Goal: Contribute content: Contribute content

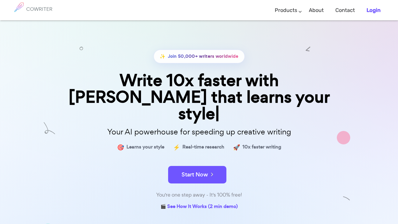
click at [368, 17] on link "Login" at bounding box center [373, 10] width 14 height 17
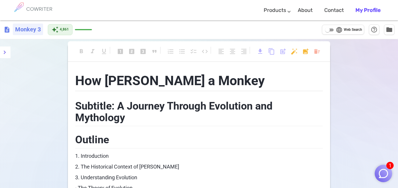
click at [33, 28] on h6 "Monkey 3" at bounding box center [28, 30] width 30 height 12
click at [5, 26] on div "description Monkey 3" at bounding box center [23, 30] width 40 height 12
click at [8, 28] on span "description" at bounding box center [6, 29] width 7 height 7
click at [383, 11] on li "My Profile" at bounding box center [367, 10] width 37 height 17
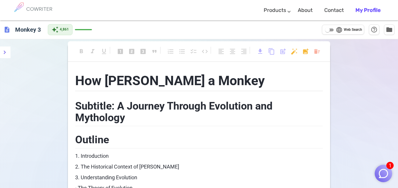
click at [381, 11] on li "My Profile" at bounding box center [367, 10] width 37 height 17
click at [374, 9] on b "My Profile" at bounding box center [367, 10] width 25 height 6
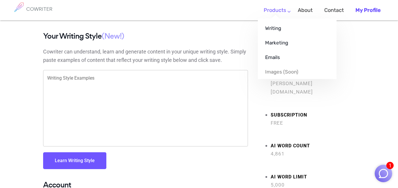
click at [276, 19] on ul "Writing Marketing Emails Images (soon)" at bounding box center [297, 49] width 79 height 61
click at [279, 21] on link "Writing" at bounding box center [297, 28] width 79 height 15
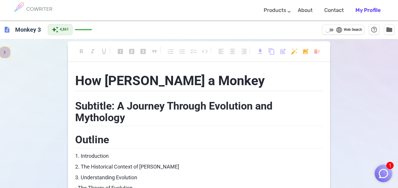
click at [4, 54] on icon "menu" at bounding box center [4, 52] width 7 height 7
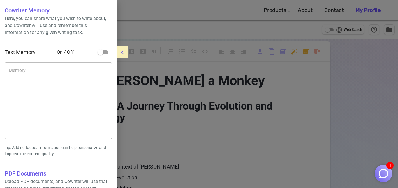
click at [127, 53] on button "menu" at bounding box center [122, 53] width 12 height 12
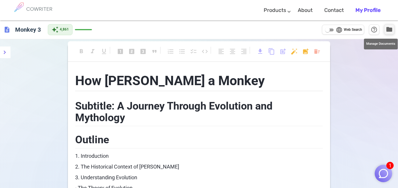
click at [389, 28] on span "folder" at bounding box center [388, 29] width 7 height 7
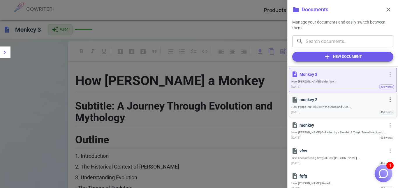
scroll to position [289, 0]
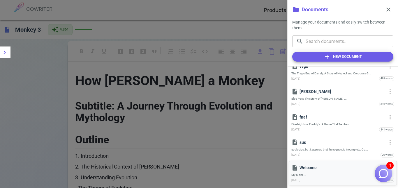
click at [321, 177] on span "My Mom ..." at bounding box center [342, 175] width 103 height 4
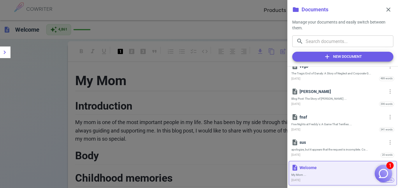
click at [321, 177] on span "My Mom ..." at bounding box center [342, 175] width 103 height 4
click at [332, 154] on div "[DATE] 20 words" at bounding box center [342, 155] width 103 height 5
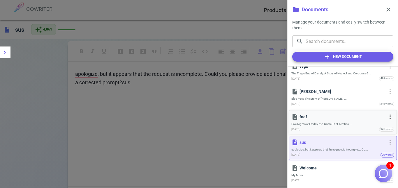
click at [326, 129] on div "[DATE] 341 words" at bounding box center [342, 129] width 103 height 5
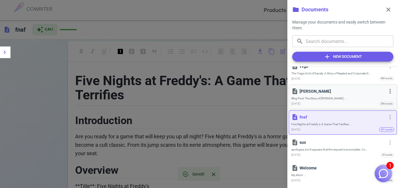
click at [324, 97] on span "Blog Post: The Story of [PERSON_NAME] ..." at bounding box center [342, 99] width 103 height 4
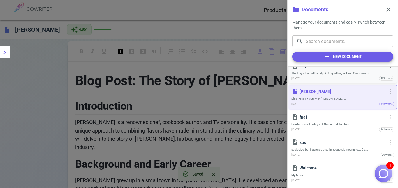
click at [333, 76] on div "[DATE] 489 words" at bounding box center [342, 78] width 103 height 5
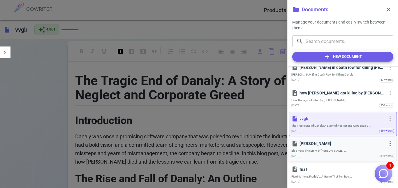
scroll to position [235, 0]
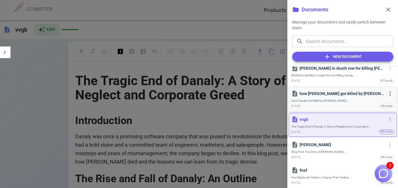
click at [327, 102] on span "How Danaly Got Killed by [PERSON_NAME] ..." at bounding box center [342, 101] width 103 height 4
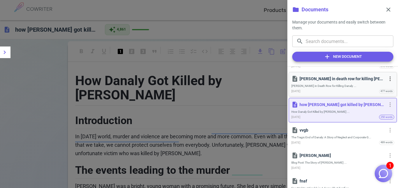
scroll to position [222, 0]
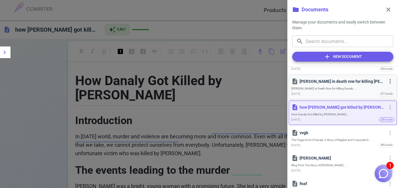
click at [334, 85] on div "description [PERSON_NAME] in death row for killing [PERSON_NAME] more_vert" at bounding box center [342, 81] width 103 height 8
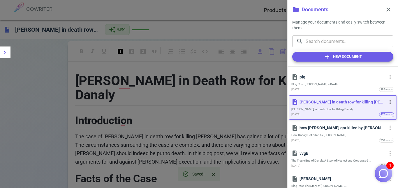
scroll to position [198, 0]
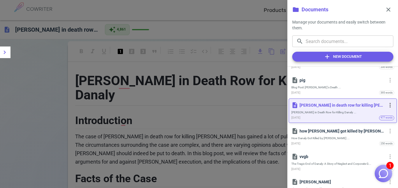
click at [322, 81] on p "pig" at bounding box center [341, 80] width 85 height 6
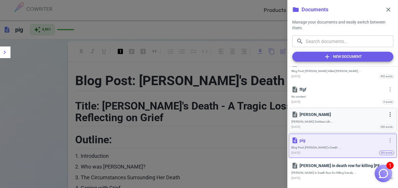
scroll to position [137, 0]
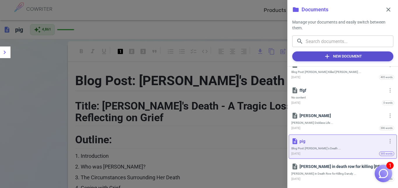
click at [309, 52] on button "add New Document" at bounding box center [342, 57] width 101 height 10
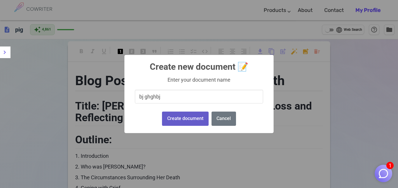
type input "bj ghghbj"
click at [168, 121] on button "Create document" at bounding box center [185, 119] width 46 height 14
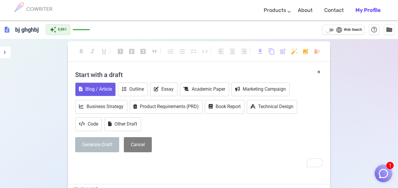
click at [94, 91] on button "Blog / Article" at bounding box center [95, 90] width 40 height 14
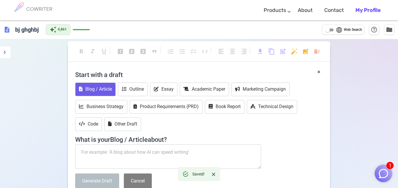
click at [135, 150] on textarea "To enrich screen reader interactions, please activate Accessibility in Grammarl…" at bounding box center [168, 157] width 186 height 24
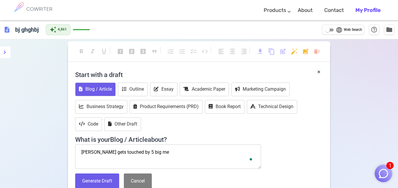
type textarea "[PERSON_NAME] gets touched by 5 big men"
click at [97, 183] on button "Generate Draft" at bounding box center [97, 181] width 44 height 15
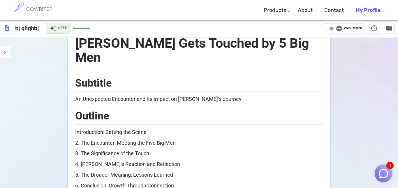
scroll to position [0, 0]
